Goal: Information Seeking & Learning: Find specific fact

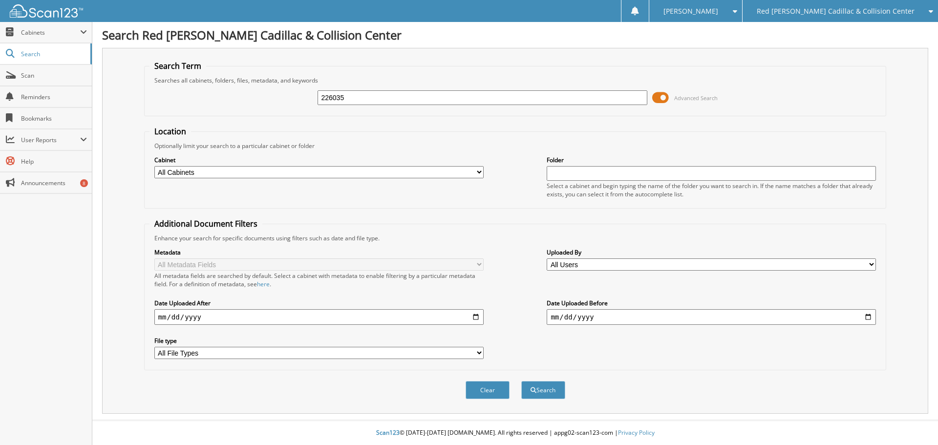
type input "226035"
click at [521, 381] on button "Search" at bounding box center [543, 390] width 44 height 18
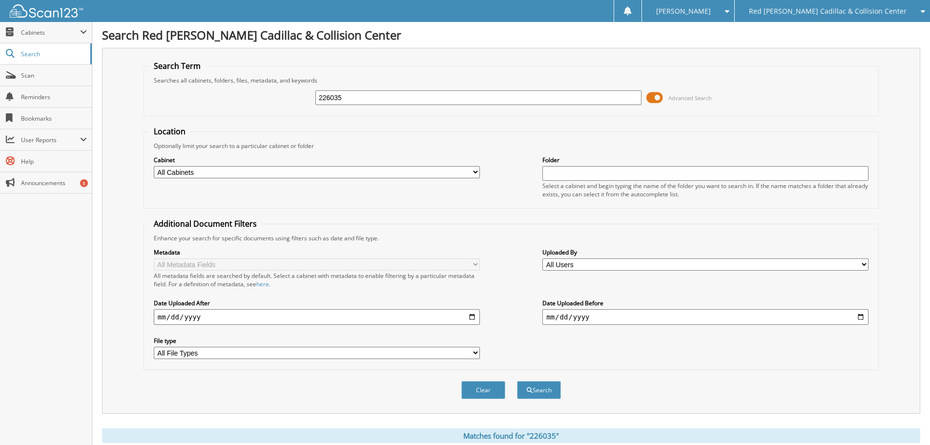
click at [450, 149] on div "Optionally limit your search to a particular cabinet or folder" at bounding box center [511, 146] width 725 height 8
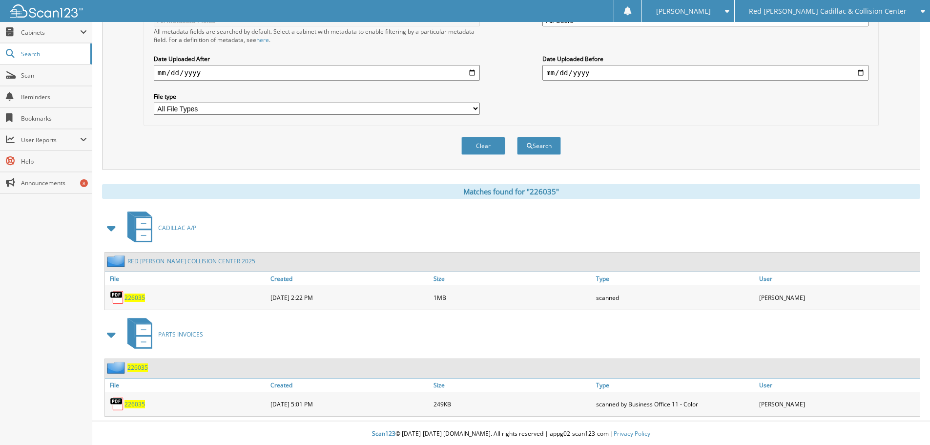
scroll to position [246, 0]
click at [137, 293] on span "226035" at bounding box center [135, 296] width 21 height 8
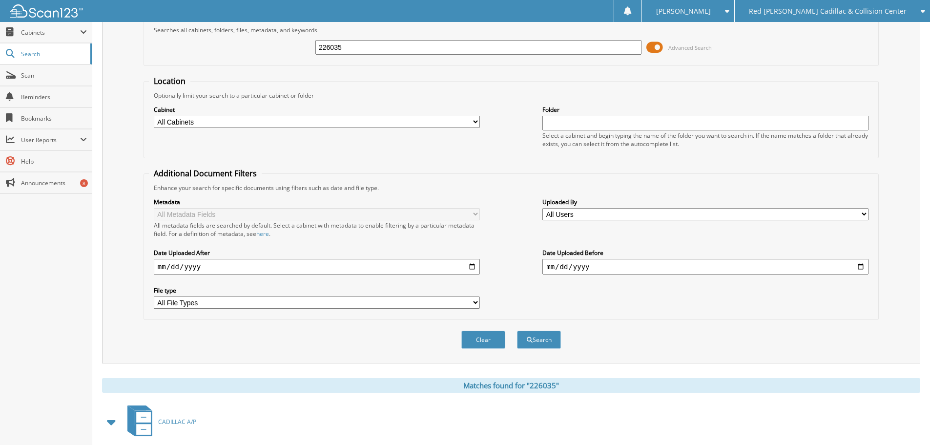
scroll to position [0, 0]
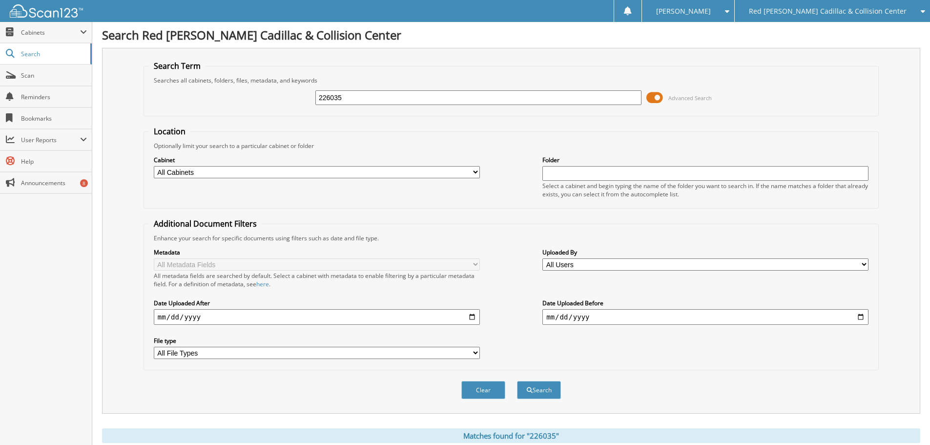
drag, startPoint x: 408, startPoint y: 100, endPoint x: 279, endPoint y: 99, distance: 128.4
click at [279, 99] on div "226035 Advanced Search" at bounding box center [511, 97] width 725 height 26
type input "226100"
click at [517, 381] on button "Search" at bounding box center [539, 390] width 44 height 18
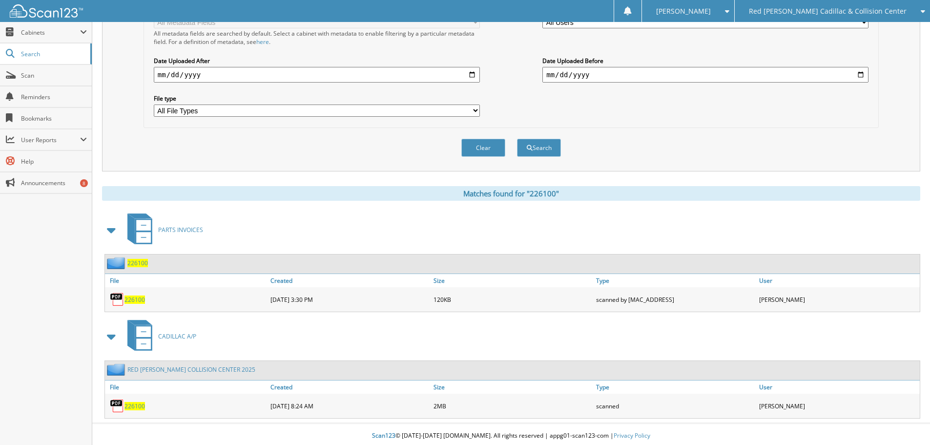
scroll to position [246, 0]
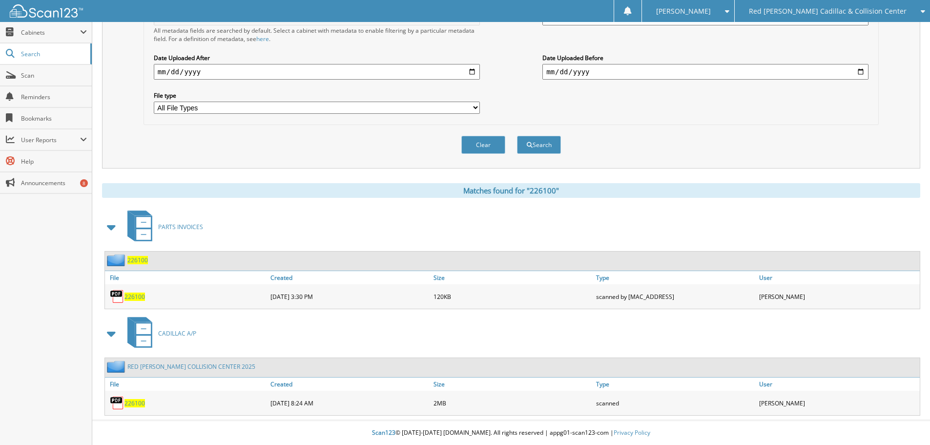
click at [132, 405] on span "226100" at bounding box center [135, 403] width 21 height 8
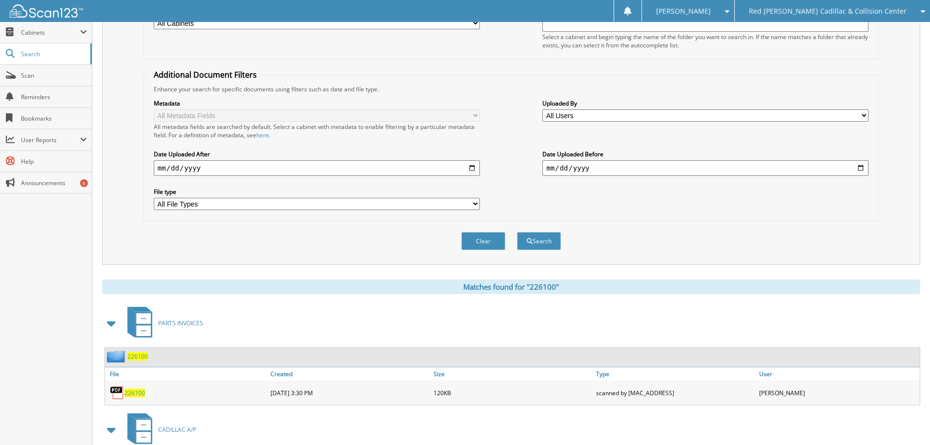
scroll to position [148, 0]
